Goal: Information Seeking & Learning: Learn about a topic

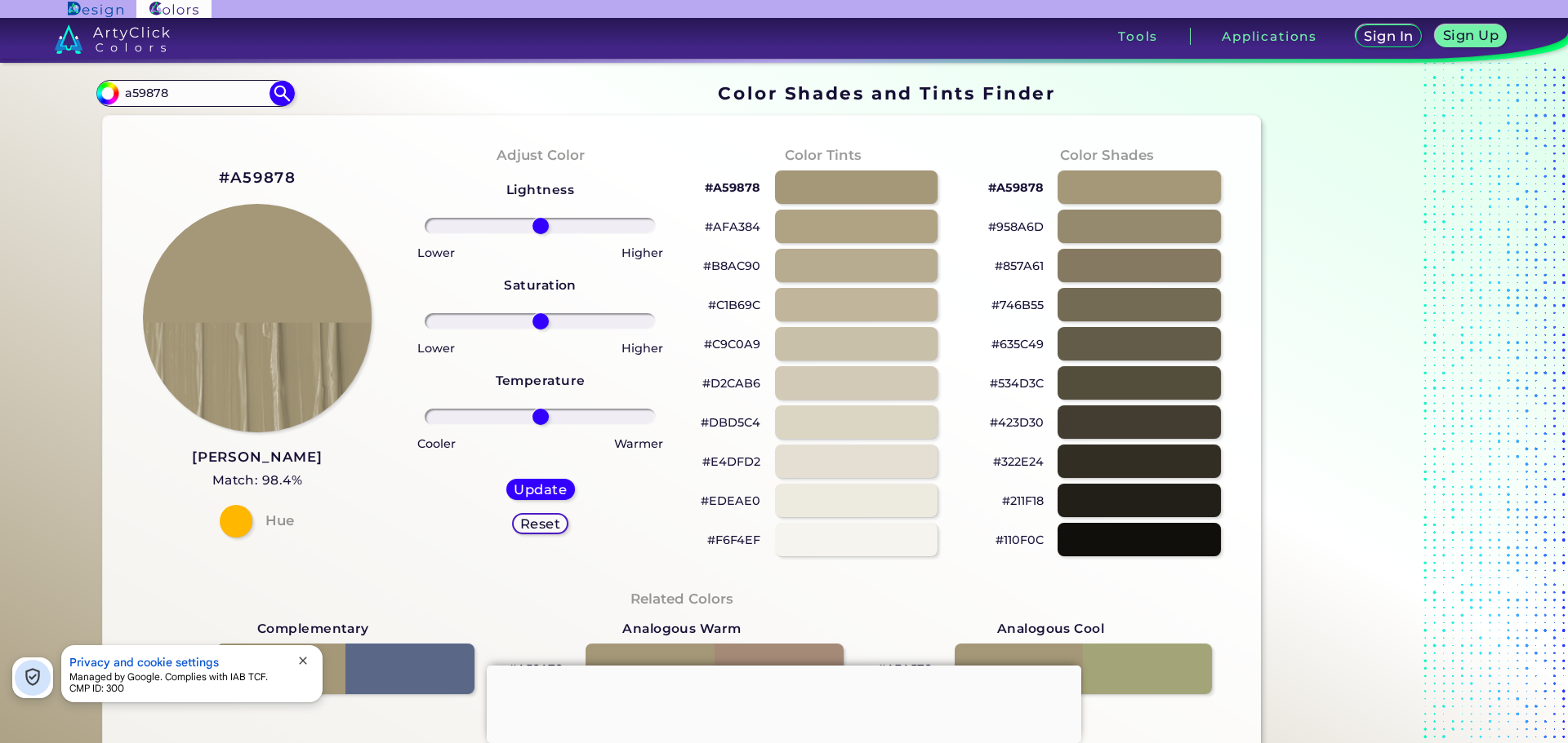
drag, startPoint x: 84, startPoint y: 91, endPoint x: 43, endPoint y: 101, distance: 42.2
click at [49, 95] on div "Color Shades Finder #000000 a59878 Acadia ◉ Acid Green ◉ Aero Blue ◉ Alabaster …" at bounding box center [784, 665] width 1470 height 1203
paste input "17347"
type input "a17347"
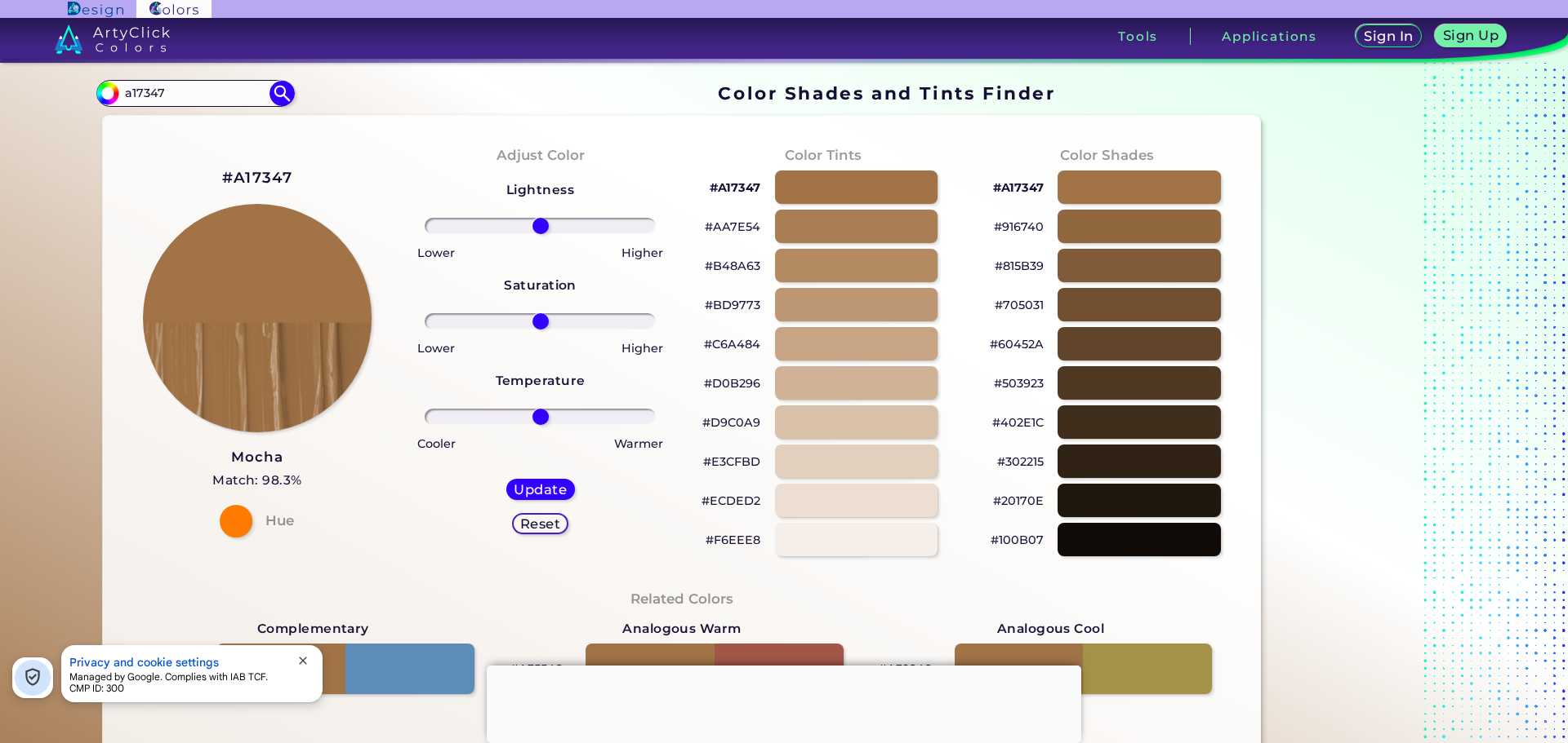
click at [723, 461] on p "#E3CFBD" at bounding box center [732, 462] width 57 height 20
click at [739, 345] on p "#C6A484" at bounding box center [732, 345] width 56 height 20
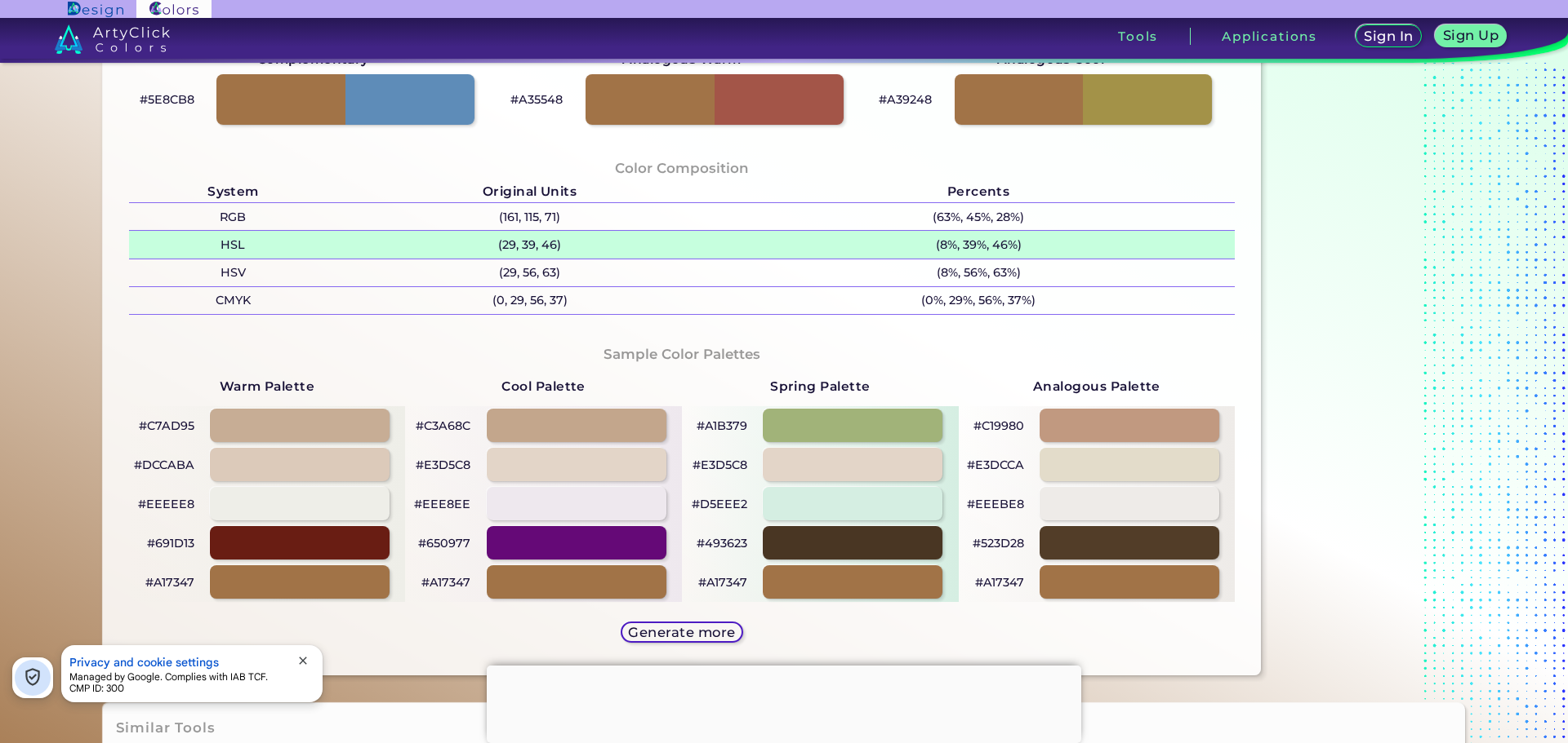
scroll to position [571, 0]
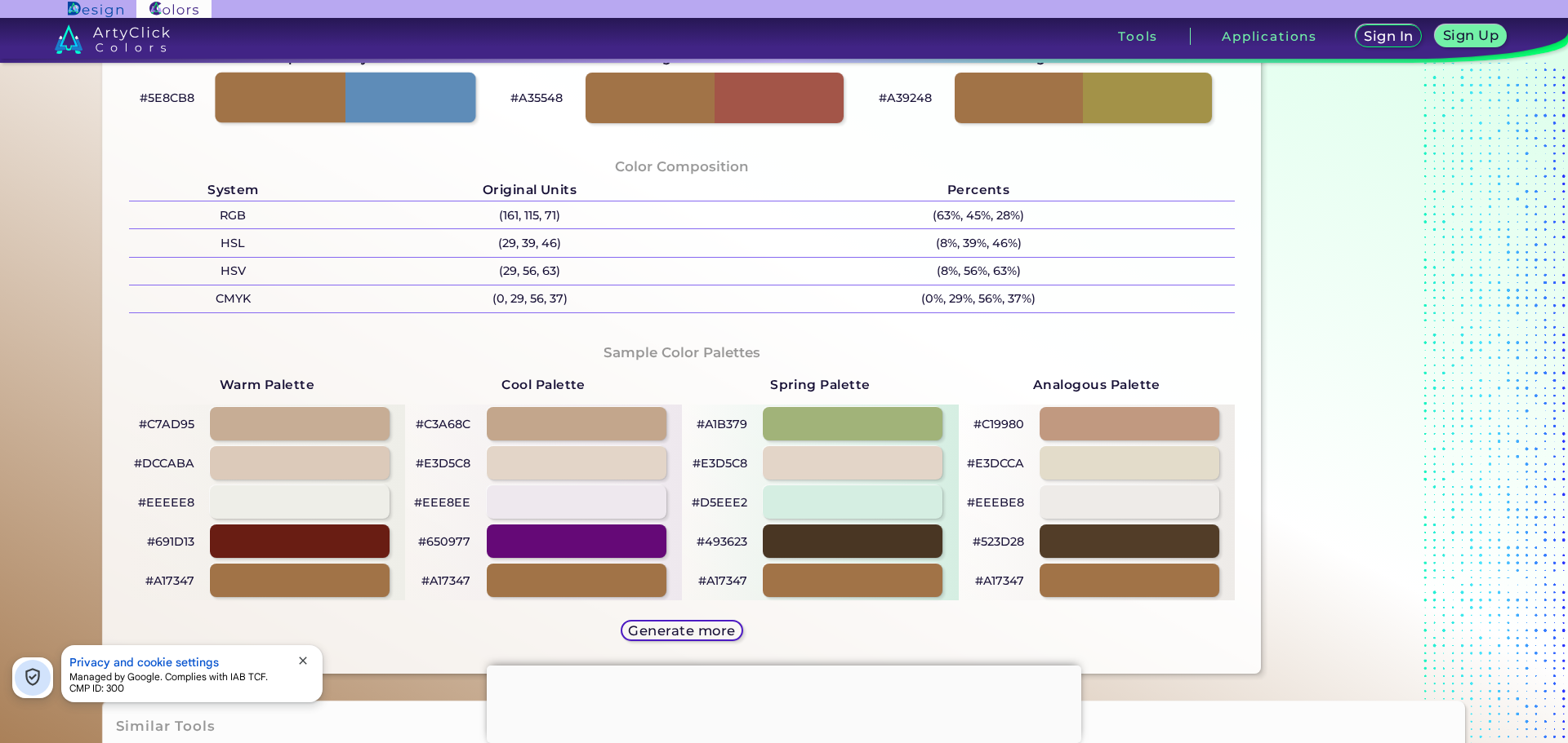
click at [392, 102] on div at bounding box center [345, 97] width 260 height 50
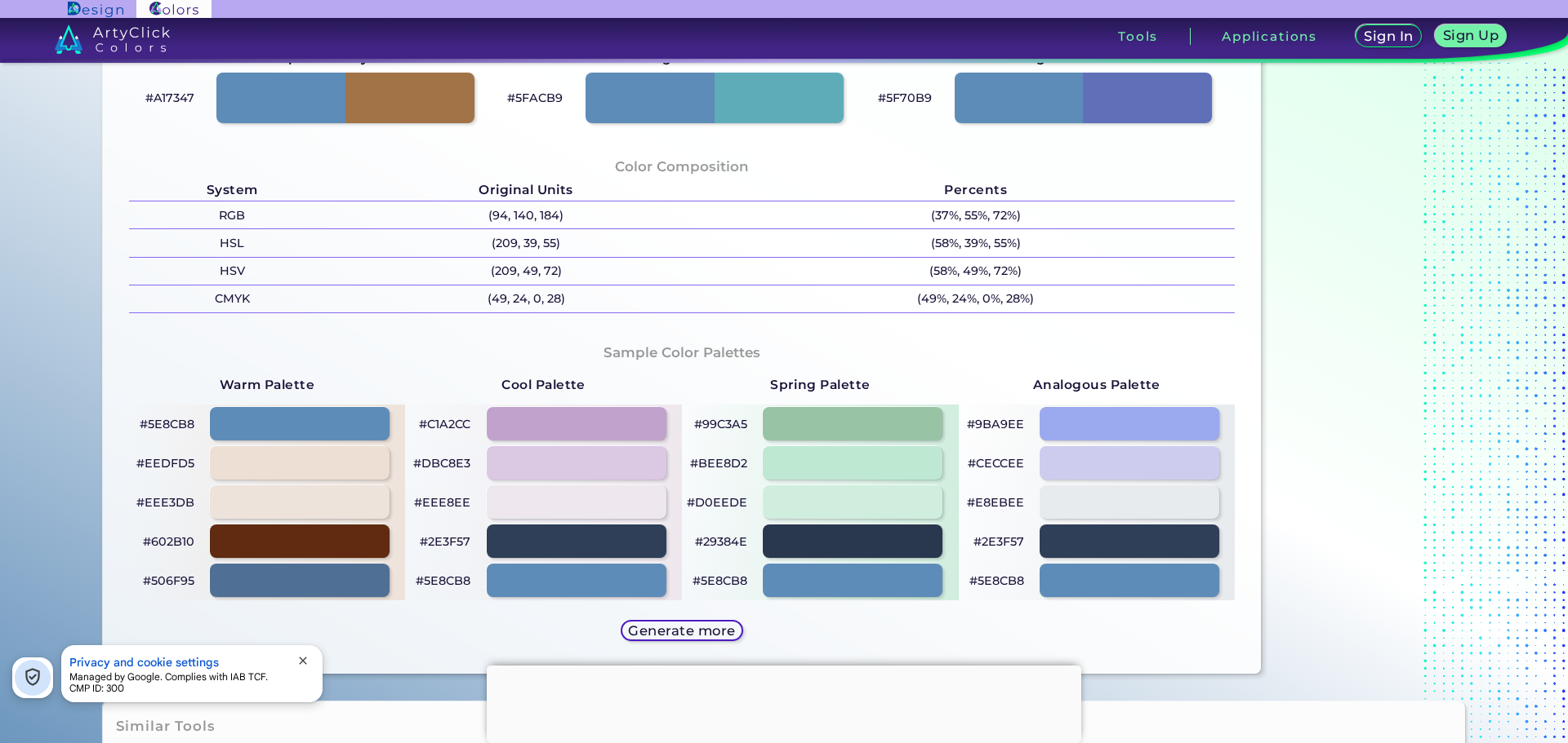
click at [158, 580] on p "#506F95" at bounding box center [169, 581] width 51 height 20
click at [372, 106] on div at bounding box center [345, 97] width 260 height 50
type input "#a17347"
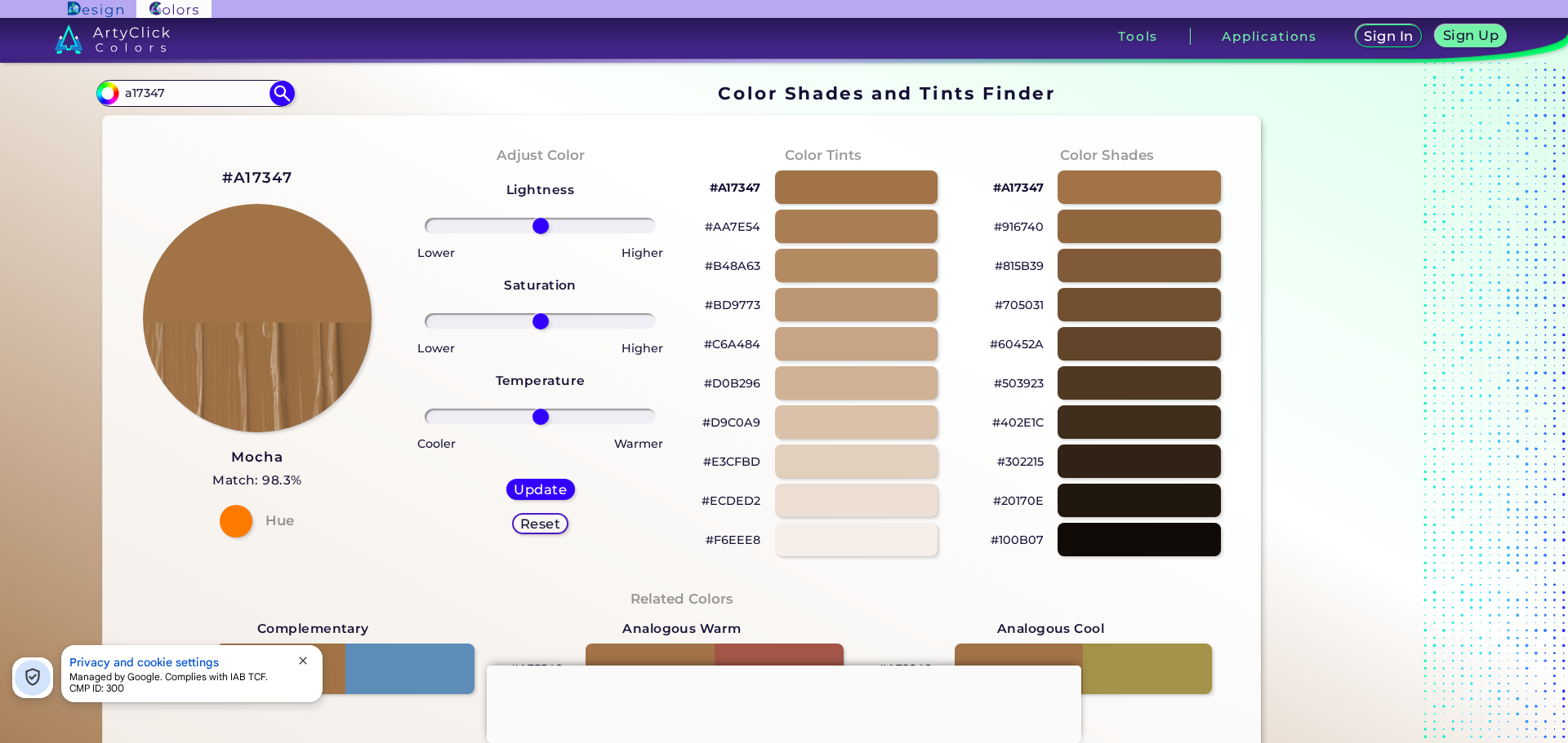
drag, startPoint x: 152, startPoint y: 91, endPoint x: 86, endPoint y: 65, distance: 70.9
click at [92, 64] on div "Color Shades Finder #a17347 a17347 Acadia ◉ Acid Green ◉ Aero Blue ◉ Alabaster …" at bounding box center [784, 665] width 1470 height 1203
paste input "a987"
type input "aa9877"
type input "#000000"
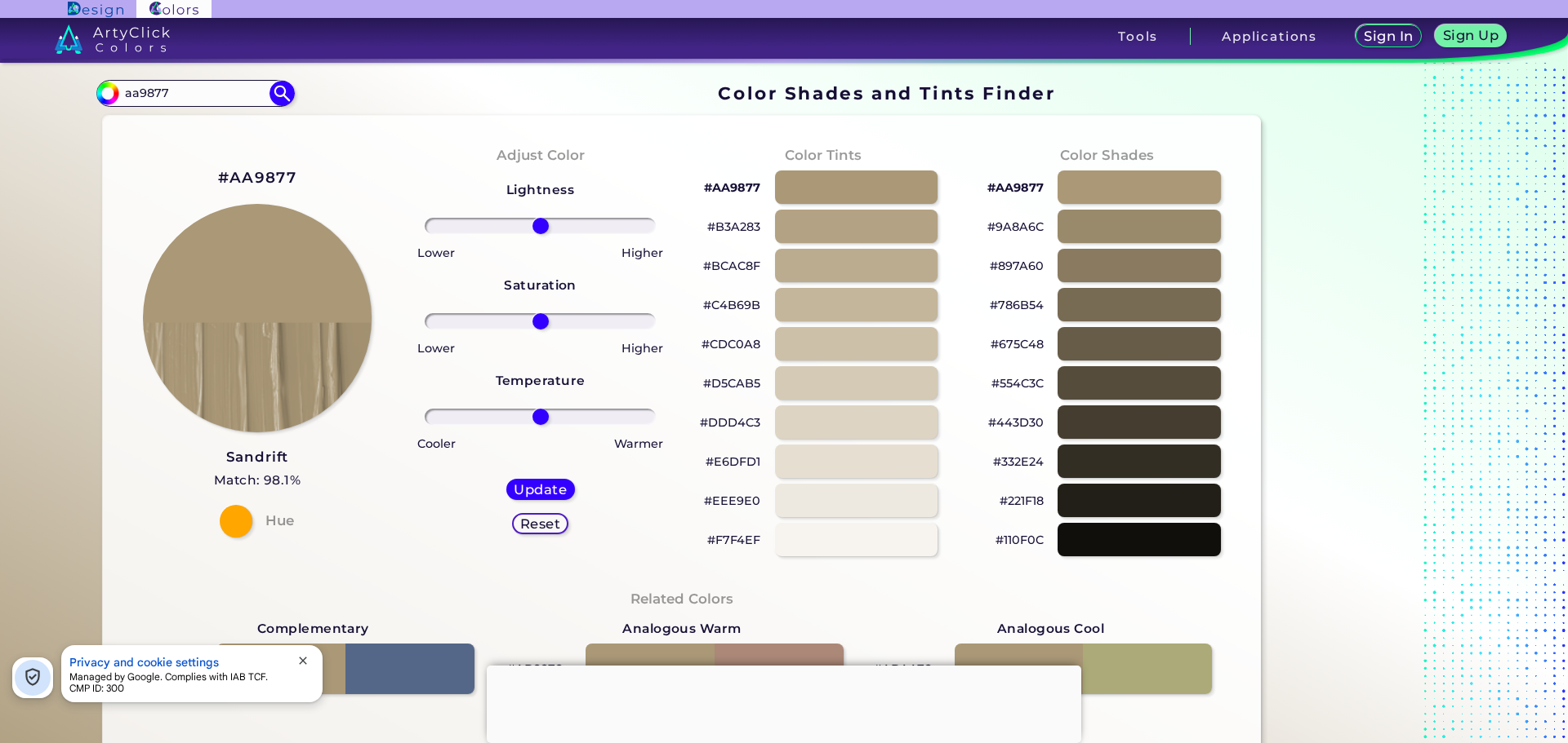
click at [746, 501] on p "#EEE9E0" at bounding box center [732, 501] width 56 height 20
click at [1015, 267] on p "#897A60" at bounding box center [1016, 266] width 54 height 20
click at [732, 381] on p "#D5CAB5" at bounding box center [732, 383] width 57 height 20
click at [740, 424] on p "#DDD4C3" at bounding box center [730, 423] width 60 height 20
click at [736, 504] on p "#EEE9E0" at bounding box center [732, 501] width 56 height 20
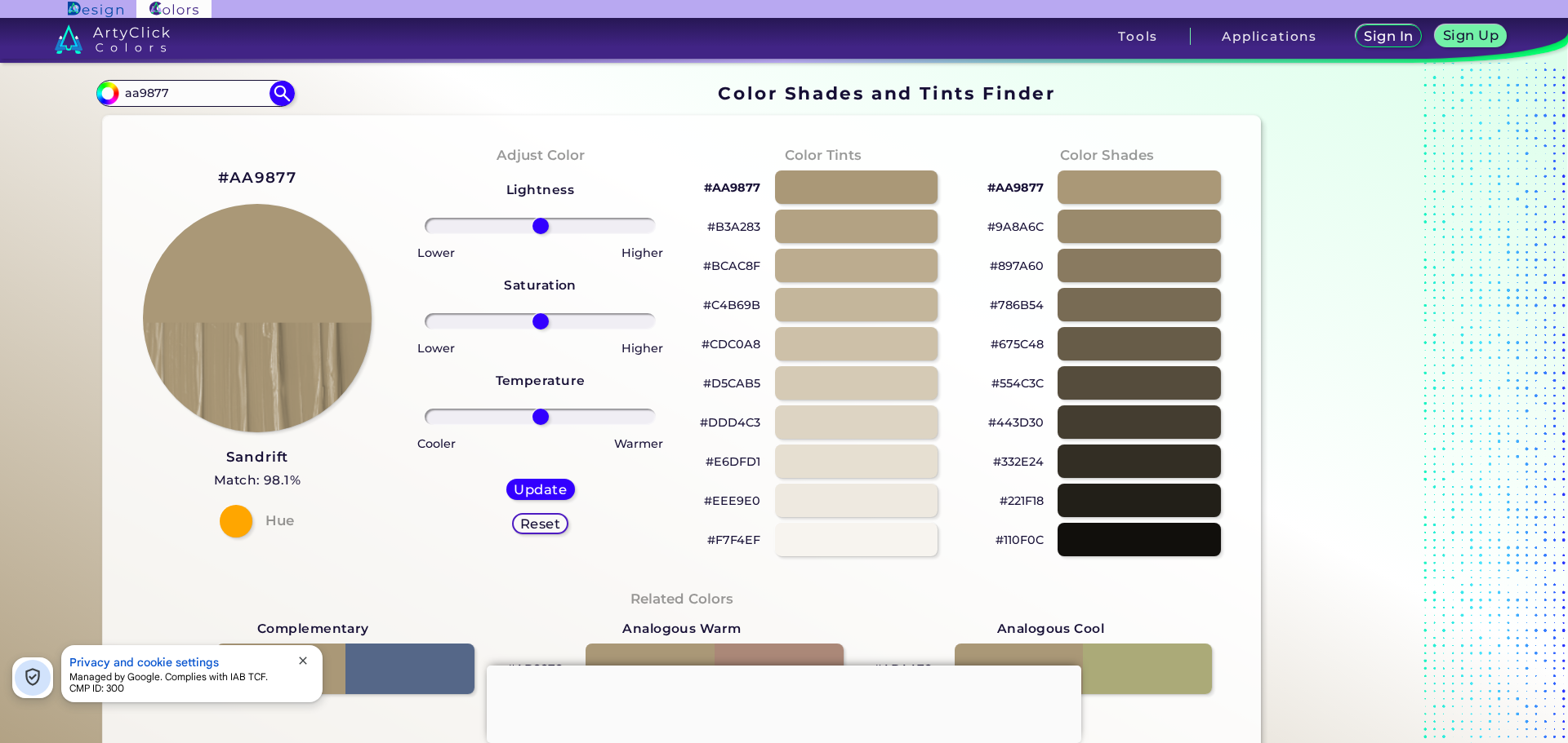
click at [726, 386] on p "#D5CAB5" at bounding box center [732, 383] width 57 height 20
click at [728, 306] on p "#C4B69B" at bounding box center [732, 305] width 57 height 20
click at [734, 386] on p "#D5CAB5" at bounding box center [732, 383] width 57 height 20
click at [1016, 266] on p "#897A60" at bounding box center [1016, 266] width 54 height 20
click at [1016, 344] on p "#675C48" at bounding box center [1017, 345] width 53 height 20
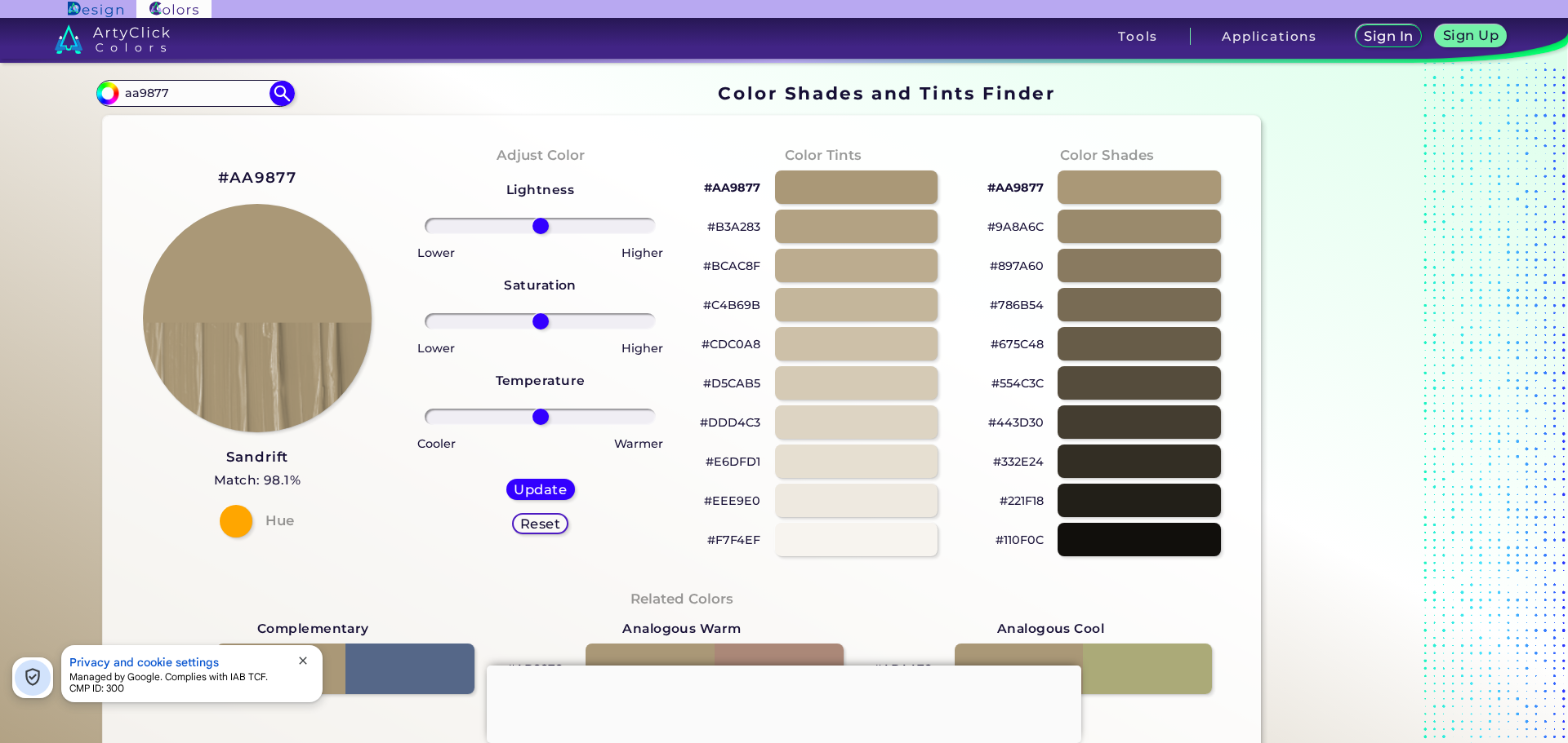
click at [1010, 423] on p "#443D30" at bounding box center [1015, 423] width 55 height 20
click at [725, 462] on p "#E6DFD1" at bounding box center [733, 462] width 54 height 20
click at [1017, 265] on p "#897A60" at bounding box center [1016, 266] width 54 height 20
click at [1012, 383] on p "#554C3C" at bounding box center [1017, 383] width 52 height 20
click at [1010, 271] on p "#897A60" at bounding box center [1016, 266] width 54 height 20
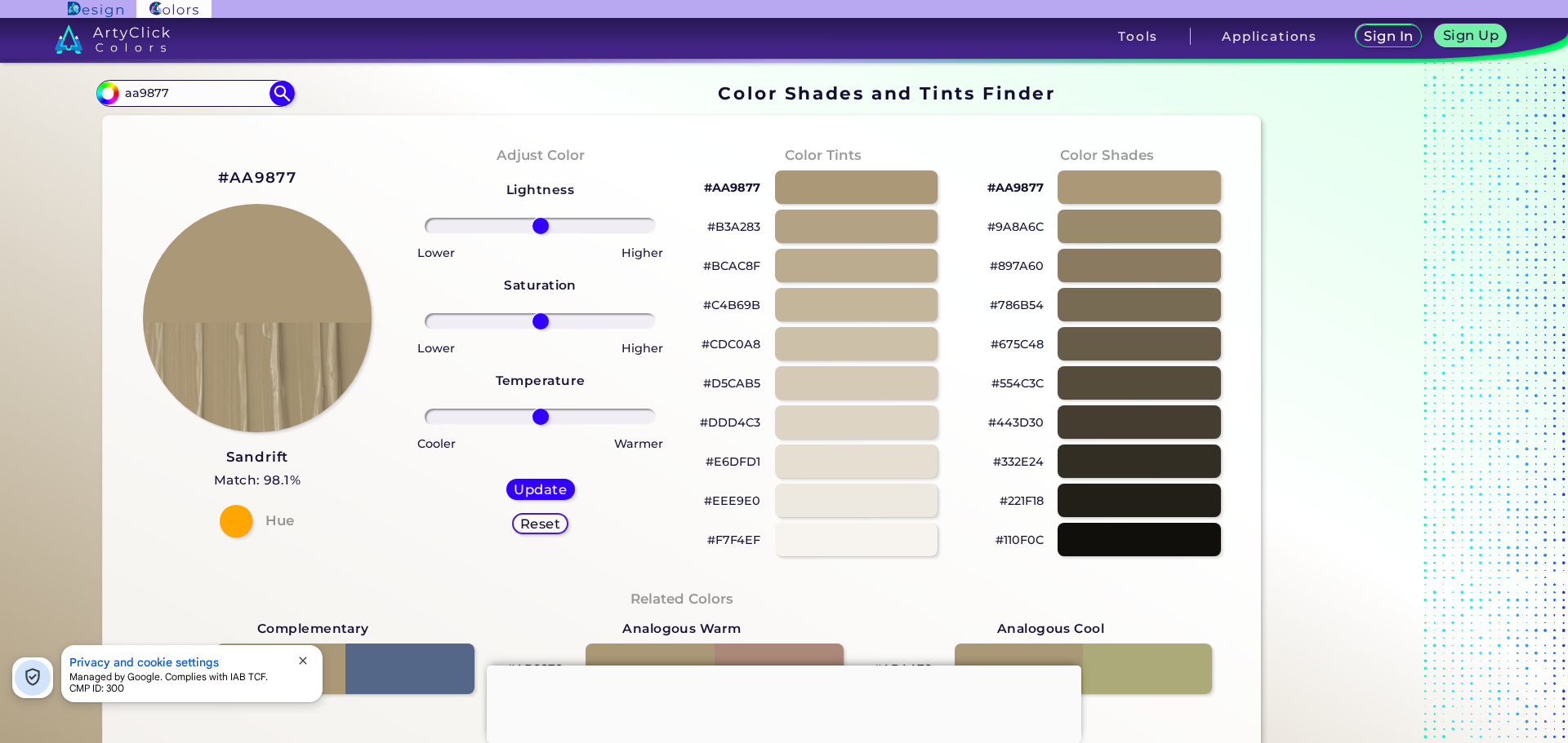
click at [1022, 304] on p "#786B54" at bounding box center [1016, 305] width 54 height 20
click at [1012, 268] on p "#897A60" at bounding box center [1016, 266] width 54 height 20
click at [1013, 307] on p "#786B54" at bounding box center [1016, 305] width 54 height 20
